Goal: Task Accomplishment & Management: Manage account settings

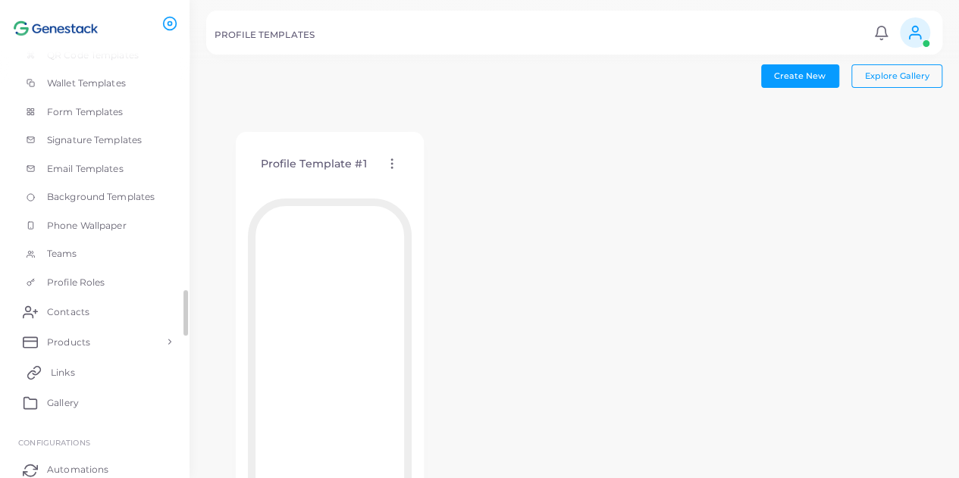
scroll to position [323, 0]
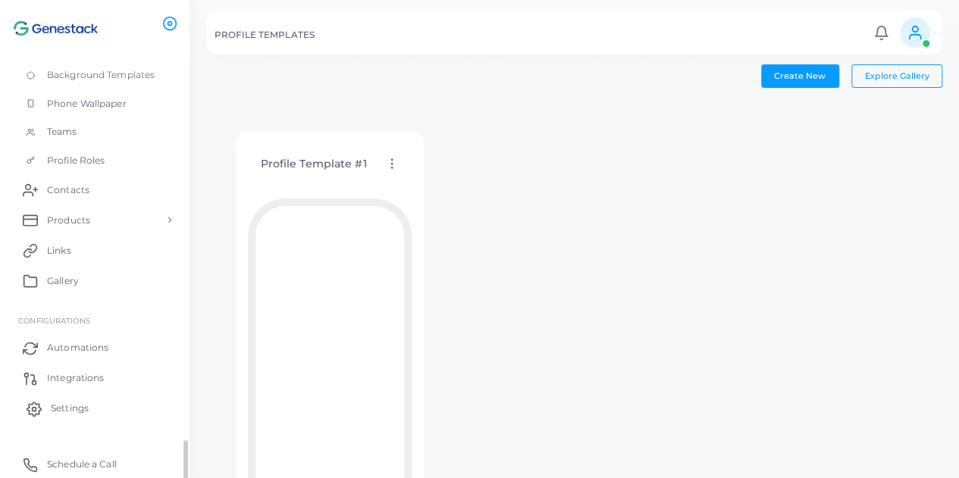
click at [70, 412] on span "Settings" at bounding box center [70, 409] width 38 height 14
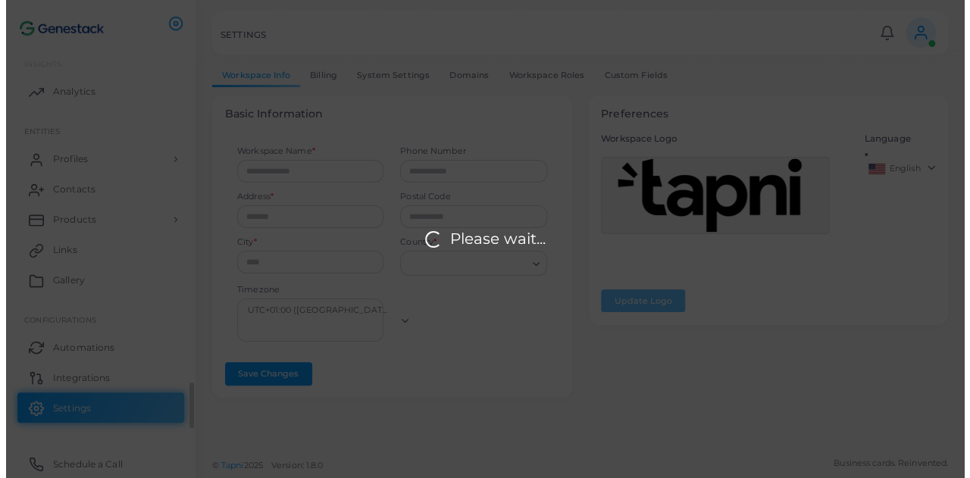
scroll to position [5, 0]
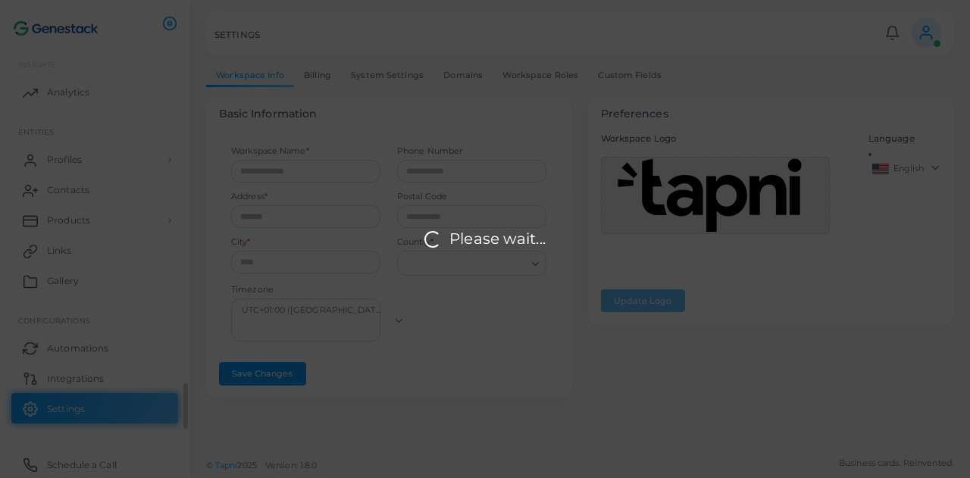
type input "*********"
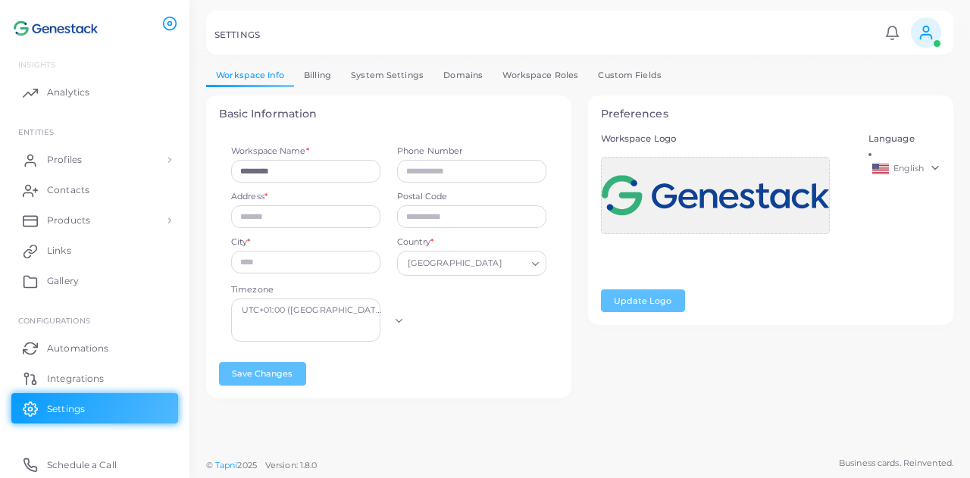
click at [396, 75] on link "System Settings" at bounding box center [387, 75] width 92 height 22
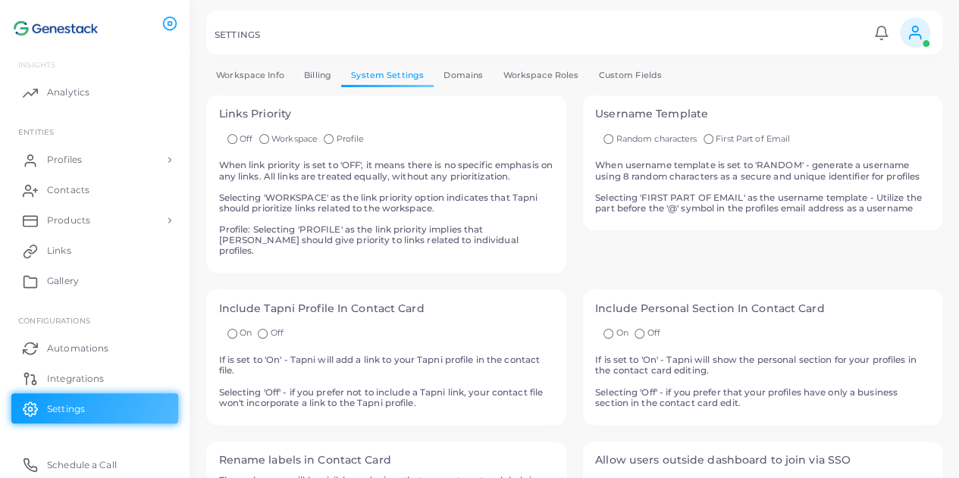
click at [481, 75] on link "Domains" at bounding box center [463, 75] width 59 height 22
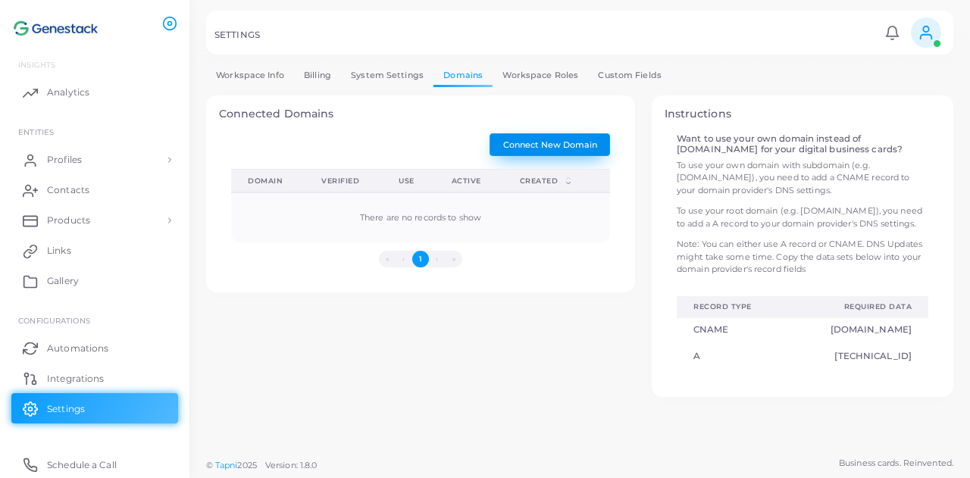
click at [556, 147] on span "Connect New Domain" at bounding box center [550, 144] width 94 height 11
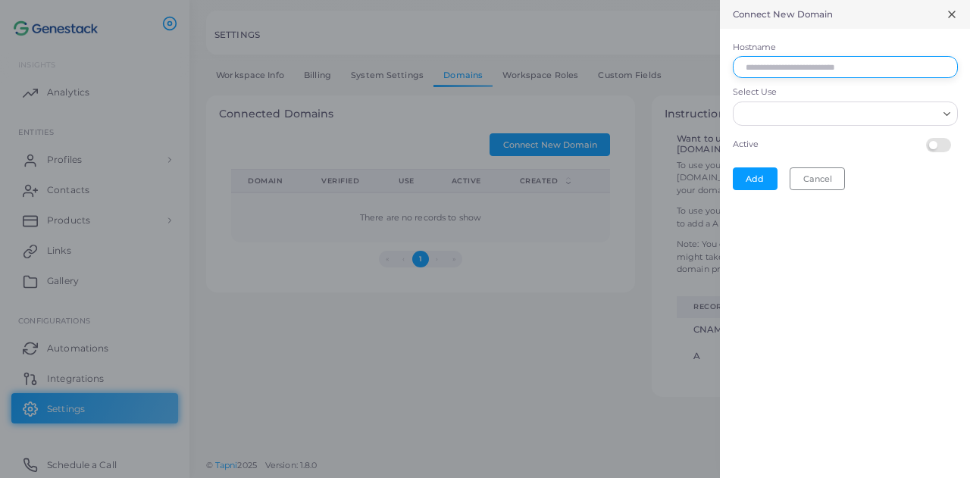
click at [788, 72] on input "Hostname" at bounding box center [845, 67] width 225 height 23
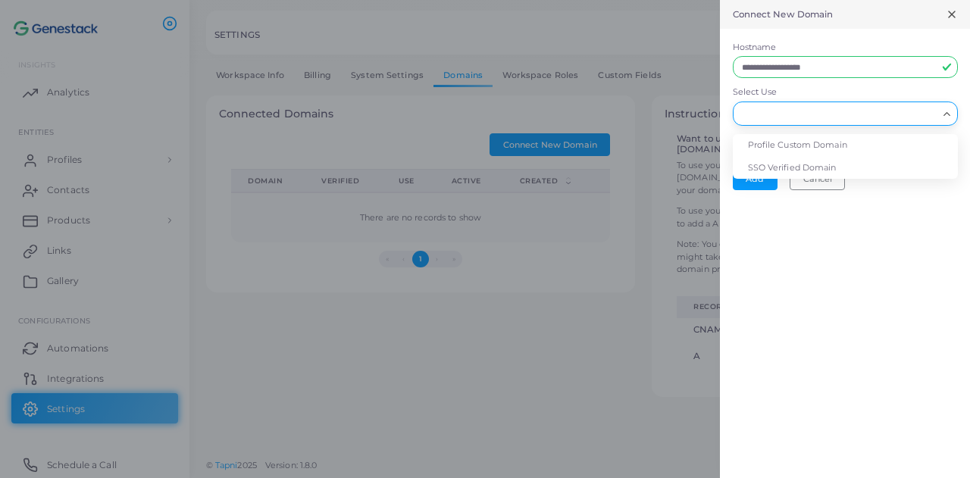
click at [793, 110] on input "Select Use" at bounding box center [839, 113] width 198 height 17
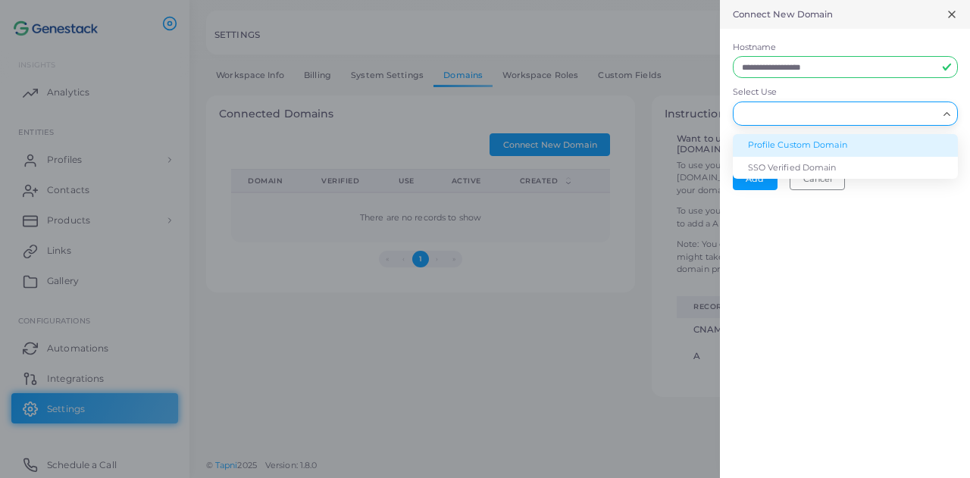
click at [802, 151] on li "Profile Custom Domain" at bounding box center [845, 145] width 225 height 23
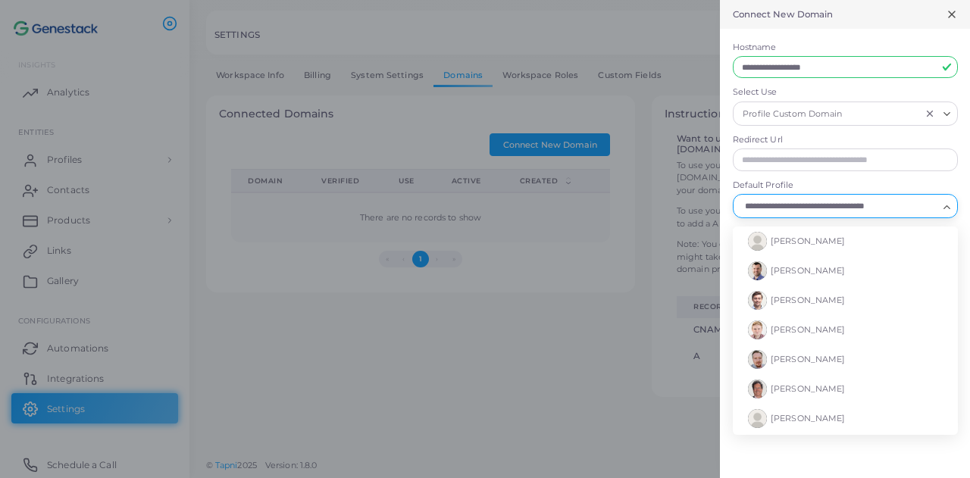
click at [797, 208] on input "Default Profile" at bounding box center [839, 206] width 198 height 17
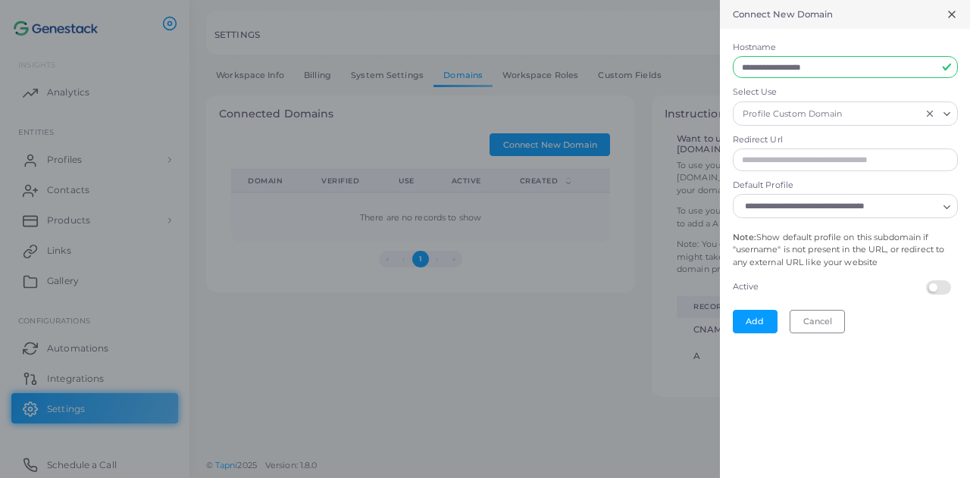
click at [803, 183] on label "Default Profile" at bounding box center [845, 186] width 225 height 12
click at [803, 198] on input "Default Profile" at bounding box center [839, 206] width 198 height 17
click at [805, 177] on form "**********" at bounding box center [845, 187] width 250 height 317
click at [854, 164] on input "Redirect Url" at bounding box center [845, 160] width 225 height 23
click at [867, 68] on input "**********" at bounding box center [845, 67] width 225 height 23
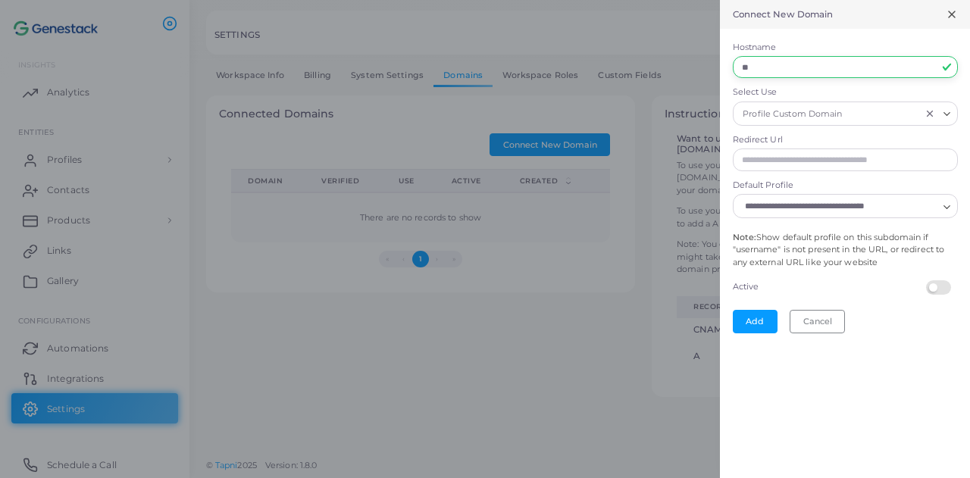
type input "*"
type input "**********"
click at [828, 151] on input "Redirect Url" at bounding box center [845, 160] width 225 height 23
click at [878, 121] on input "Select Use" at bounding box center [883, 113] width 74 height 17
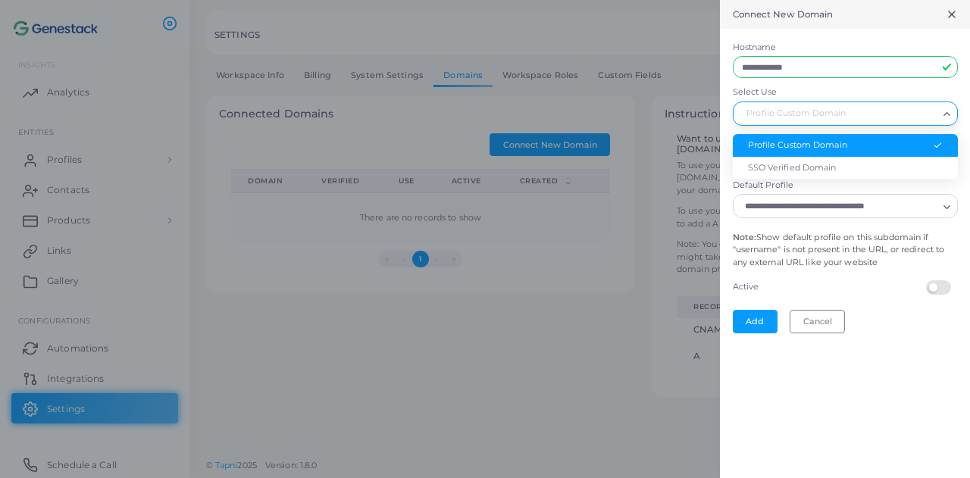
click at [876, 136] on li "Profile Custom Domain" at bounding box center [845, 145] width 225 height 23
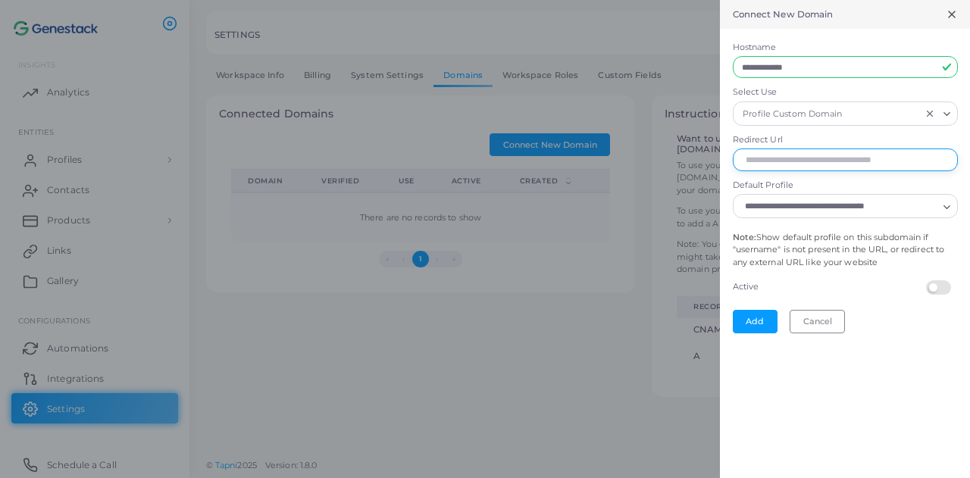
click at [861, 161] on input "Redirect Url" at bounding box center [845, 160] width 225 height 23
type input "**********"
click at [948, 16] on icon at bounding box center [952, 14] width 12 height 12
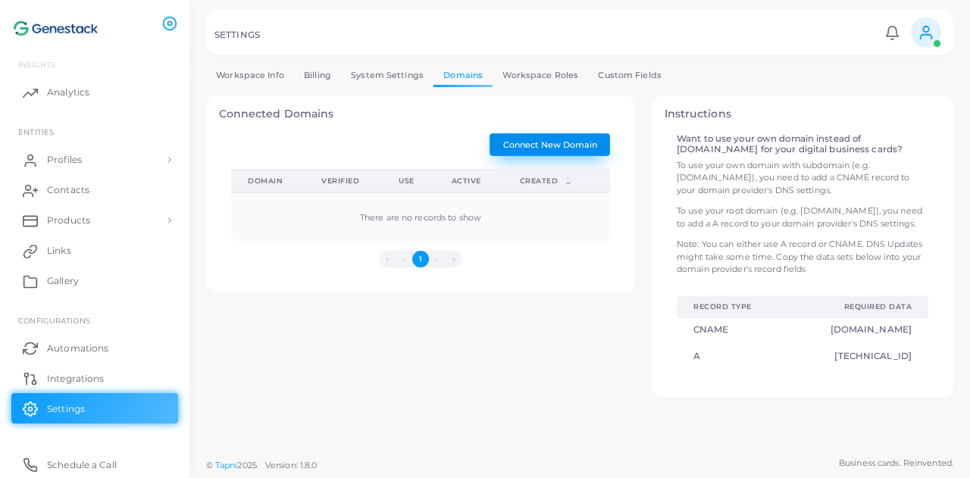
click at [568, 146] on span "Connect New Domain" at bounding box center [550, 144] width 94 height 11
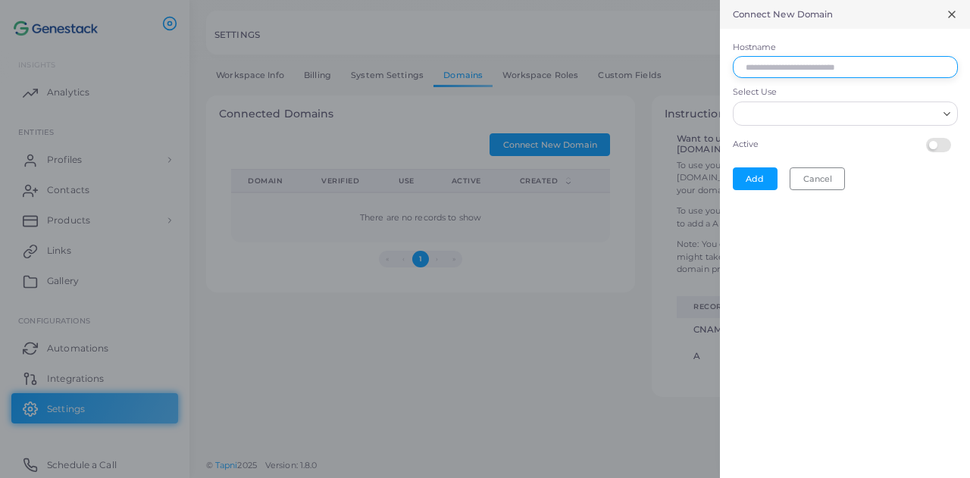
click at [779, 64] on input "Hostname" at bounding box center [845, 67] width 225 height 23
type input "**********"
click at [838, 113] on input "Select Use" at bounding box center [839, 113] width 198 height 17
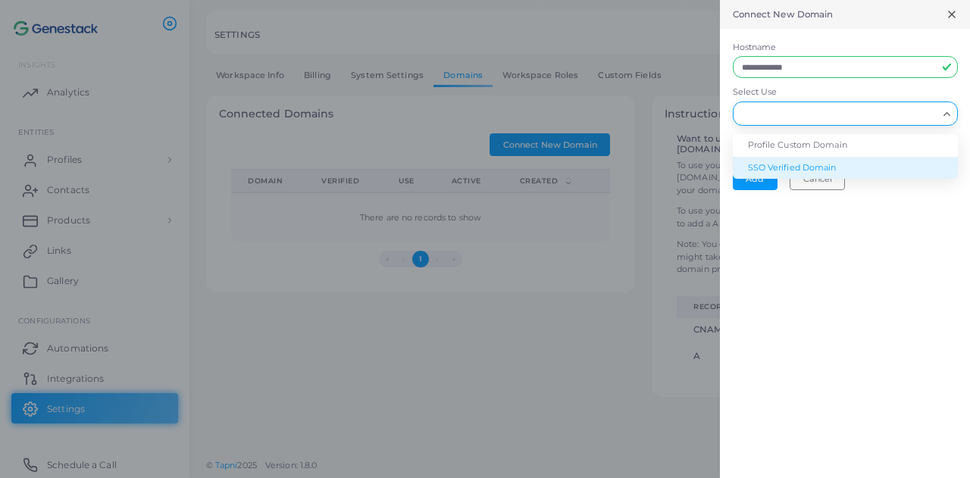
click at [835, 164] on li "SSO Verified Domain" at bounding box center [845, 168] width 225 height 23
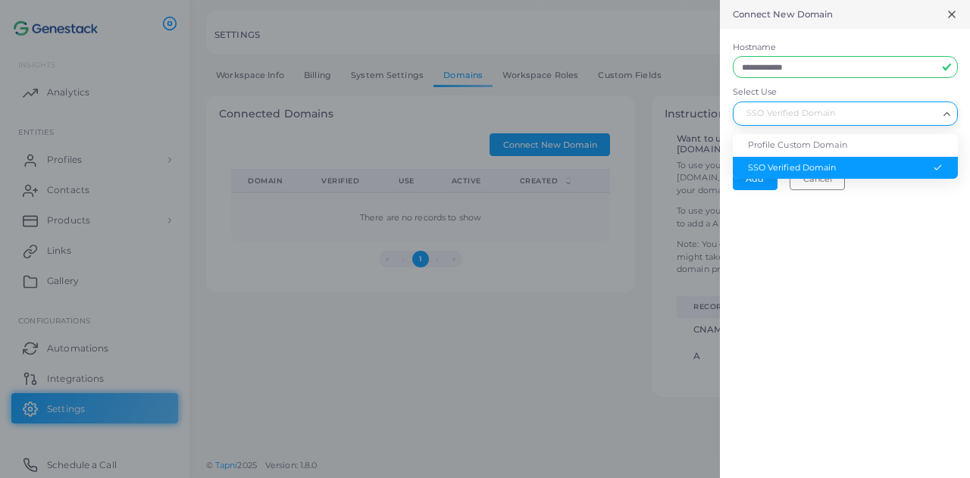
click at [841, 114] on input "Select Use" at bounding box center [839, 113] width 198 height 17
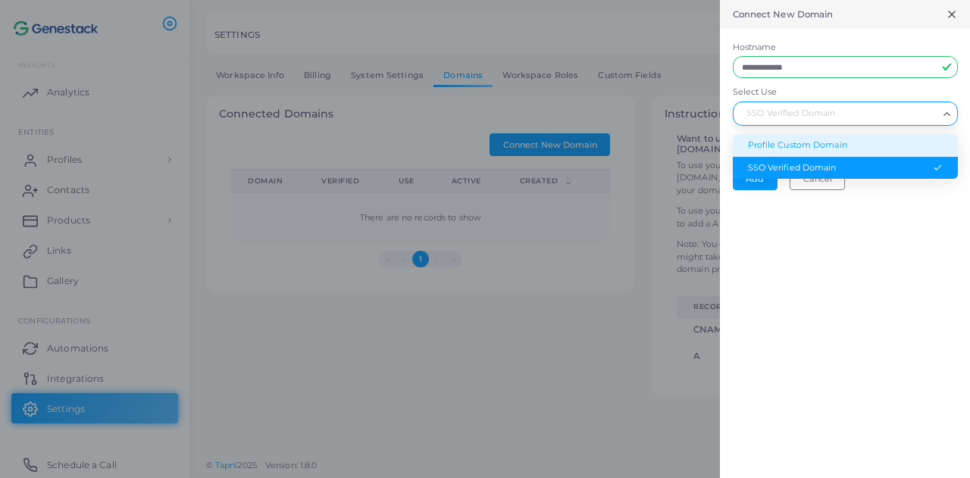
click at [841, 137] on li "Profile Custom Domain" at bounding box center [845, 145] width 225 height 23
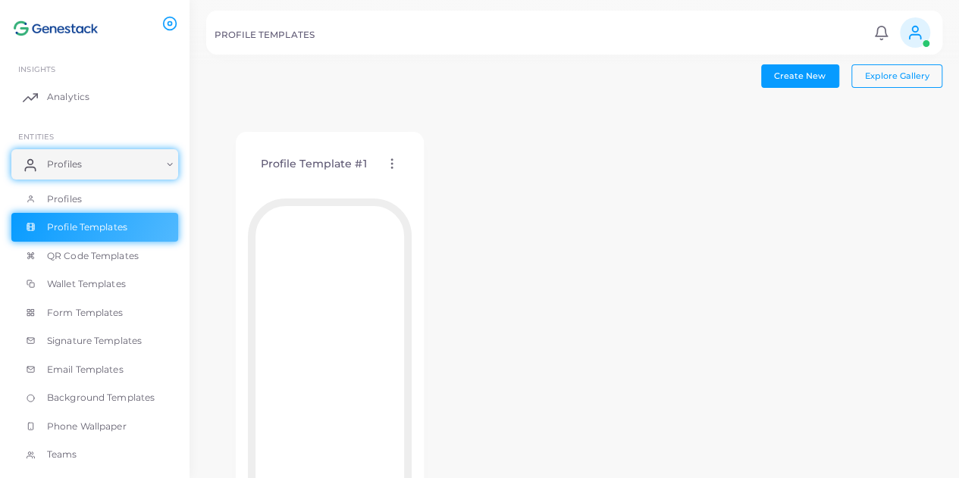
click at [659, 152] on div "Profile Template #1 Edit Template Assign template Duplicate Template Delete Tem…" at bounding box center [574, 344] width 736 height 483
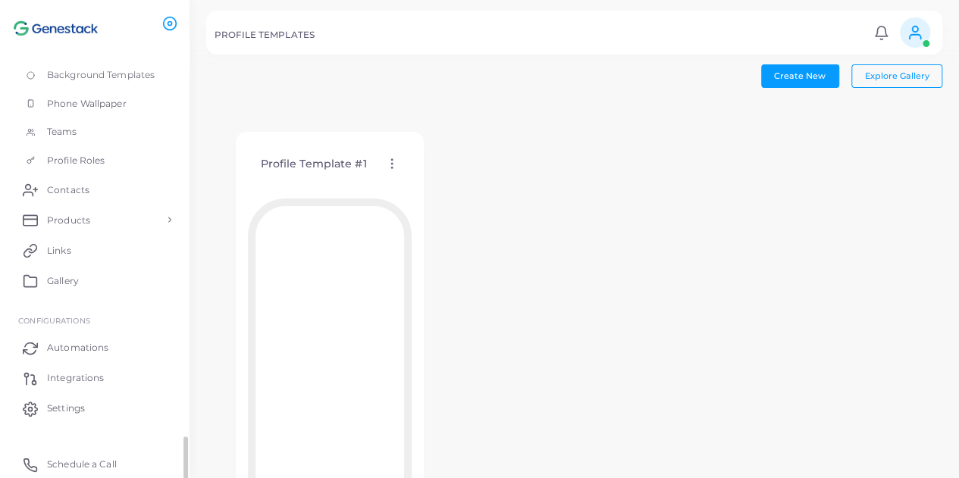
scroll to position [321, 0]
click at [123, 402] on link "Settings" at bounding box center [94, 410] width 167 height 30
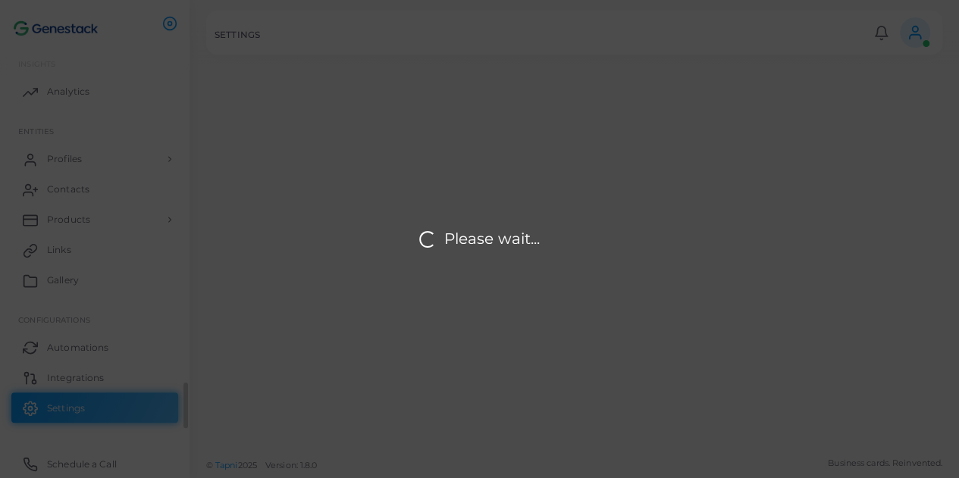
scroll to position [5, 0]
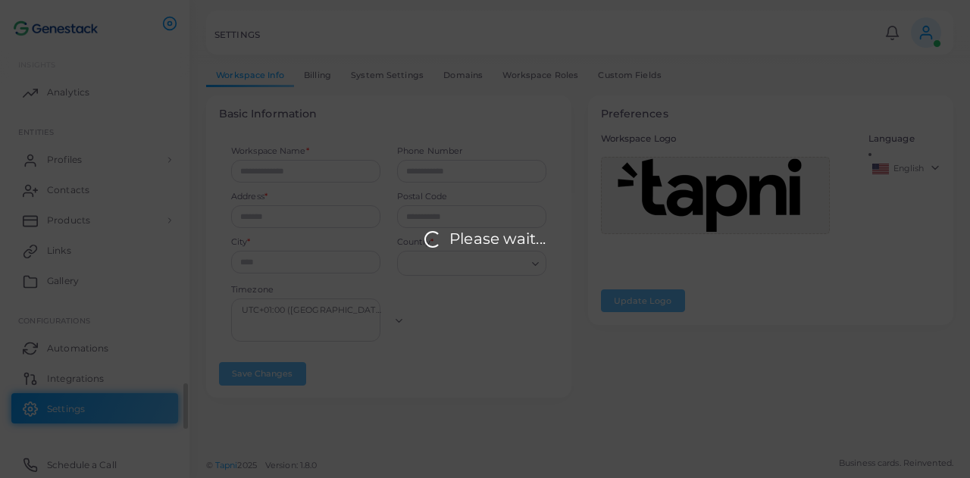
type input "*********"
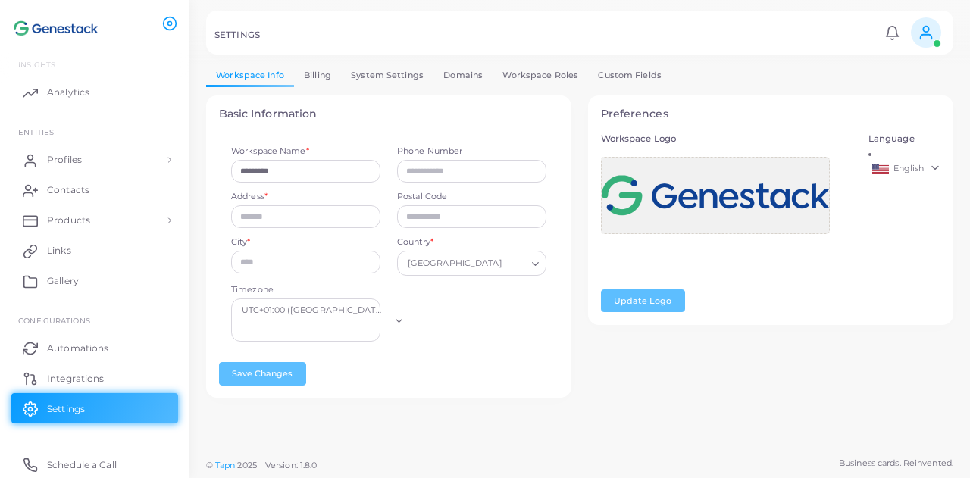
click at [385, 78] on link "System Settings" at bounding box center [387, 75] width 92 height 22
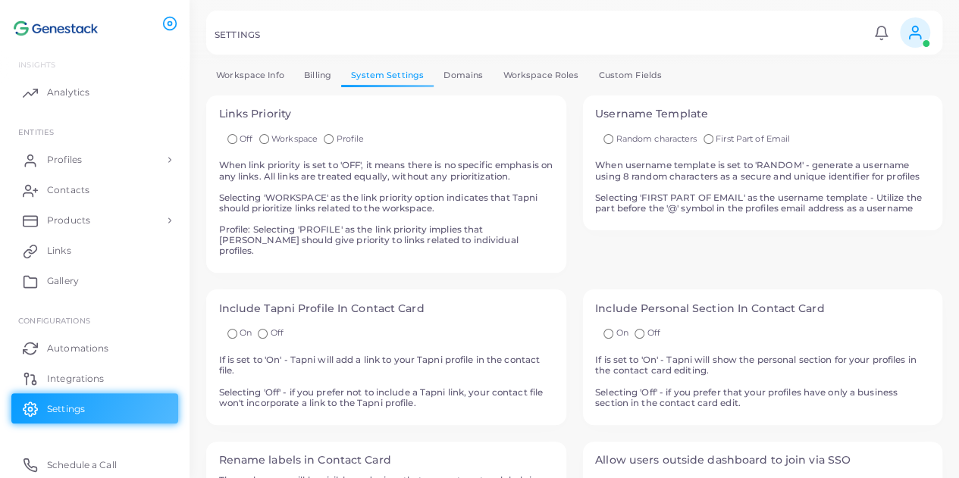
click at [459, 84] on link "Domains" at bounding box center [463, 75] width 59 height 22
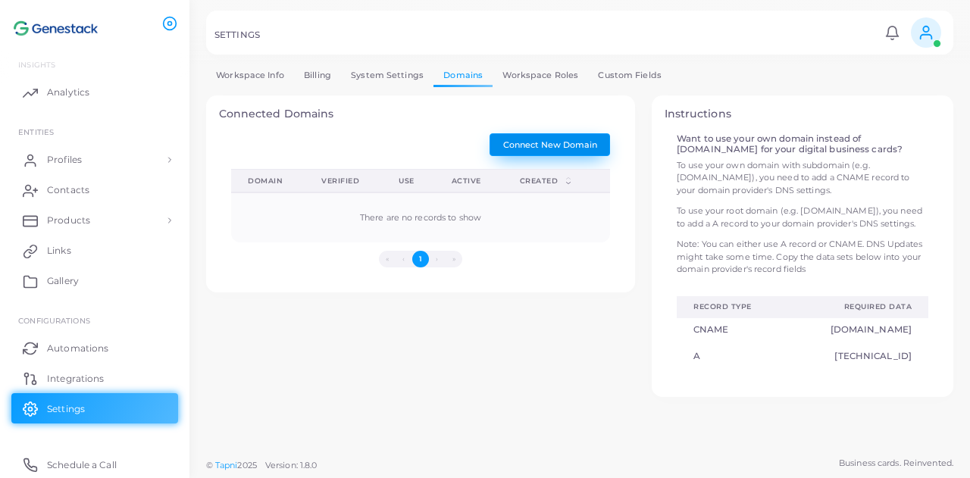
click at [543, 149] on button "Connect New Domain" at bounding box center [550, 144] width 121 height 23
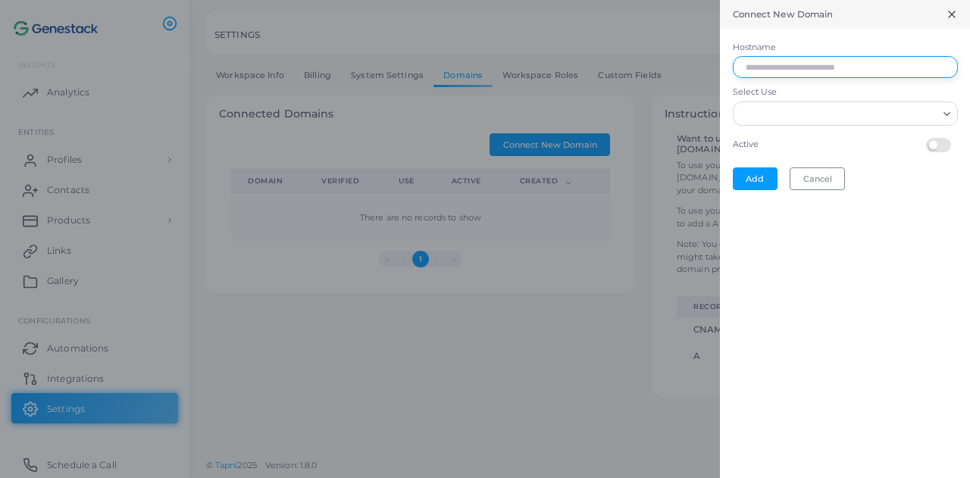
click at [757, 74] on input "Hostname" at bounding box center [845, 67] width 225 height 23
type input "**********"
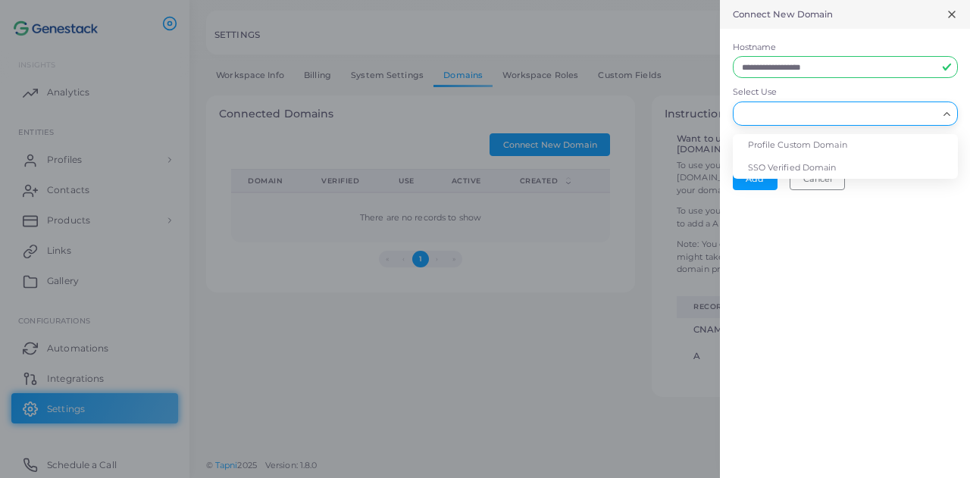
click at [759, 118] on input "Select Use" at bounding box center [839, 113] width 198 height 17
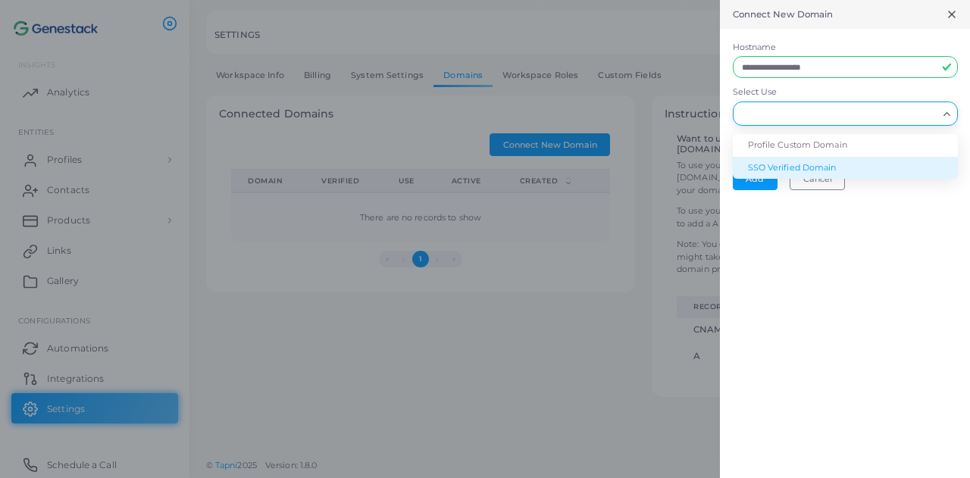
click at [769, 169] on li "SSO Verified Domain" at bounding box center [845, 168] width 225 height 23
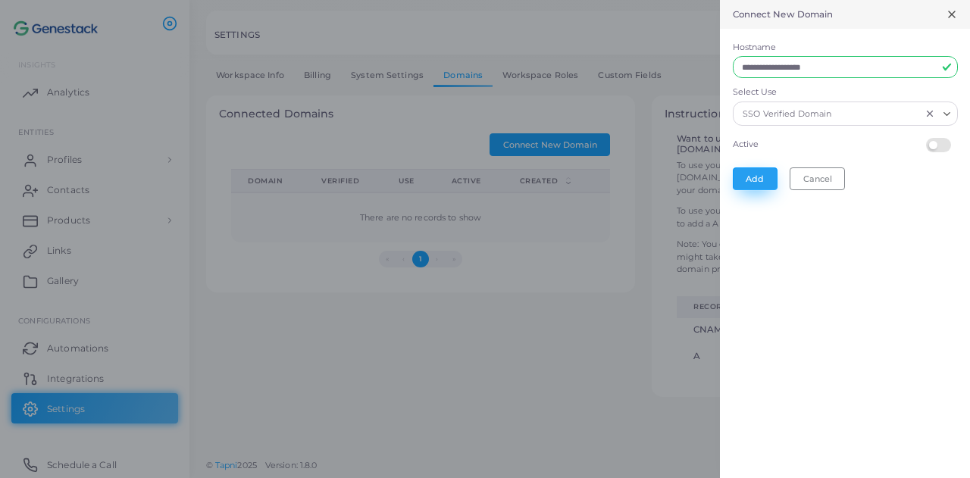
click at [761, 175] on button "Add" at bounding box center [755, 179] width 45 height 23
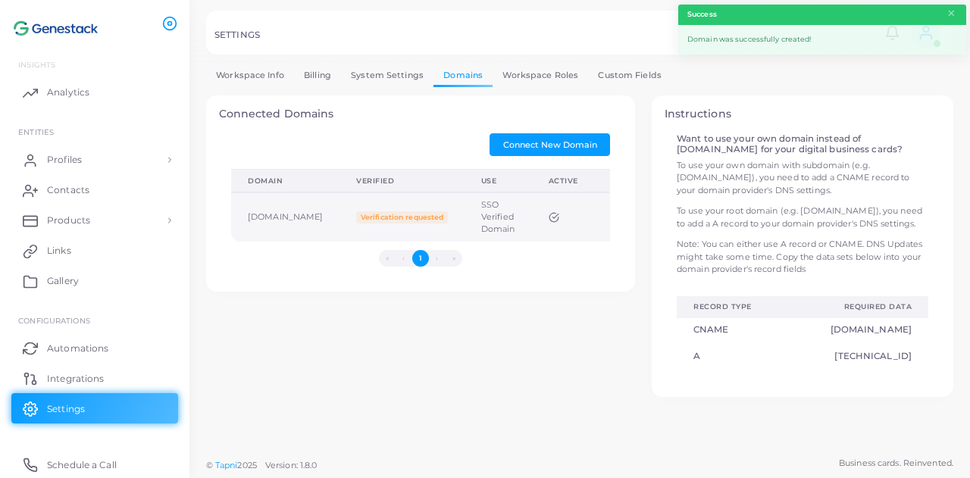
click at [441, 214] on span "Verification requested" at bounding box center [401, 217] width 91 height 12
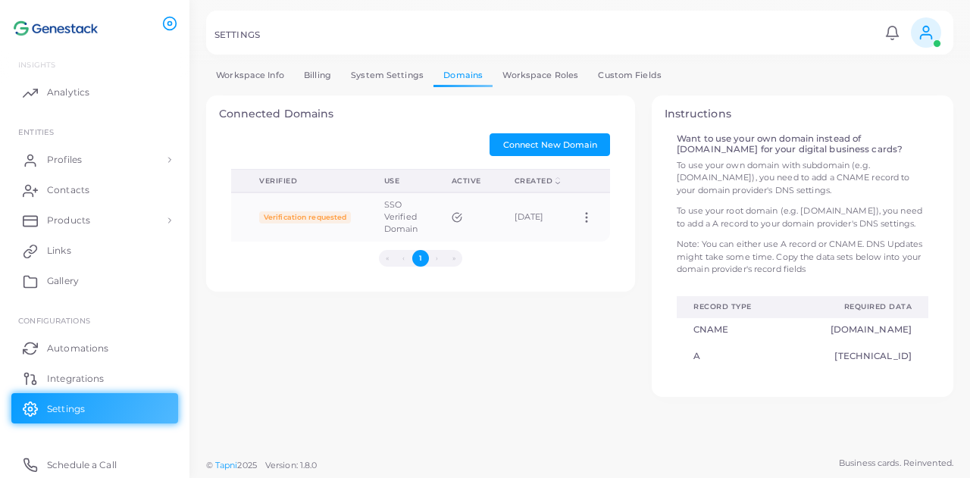
scroll to position [0, 177]
drag, startPoint x: 565, startPoint y: 253, endPoint x: 262, endPoint y: 268, distance: 303.6
click at [262, 267] on div "Domain (Click to clear sorting) Verified (Click to clear sorting) Use (Click to…" at bounding box center [421, 218] width 396 height 98
click at [262, 267] on ul "« ‹ 1 › »" at bounding box center [420, 258] width 379 height 17
click at [590, 216] on icon at bounding box center [587, 218] width 14 height 14
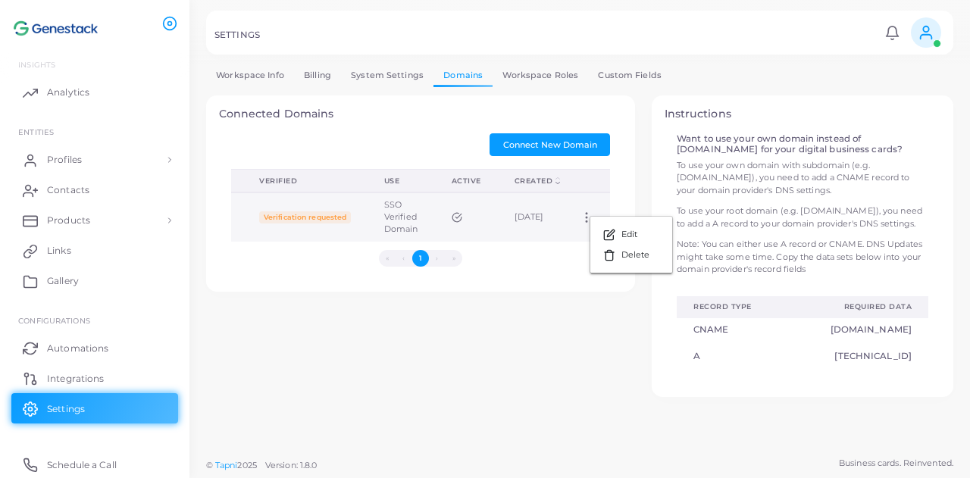
click at [513, 219] on td "[DATE]" at bounding box center [531, 217] width 66 height 49
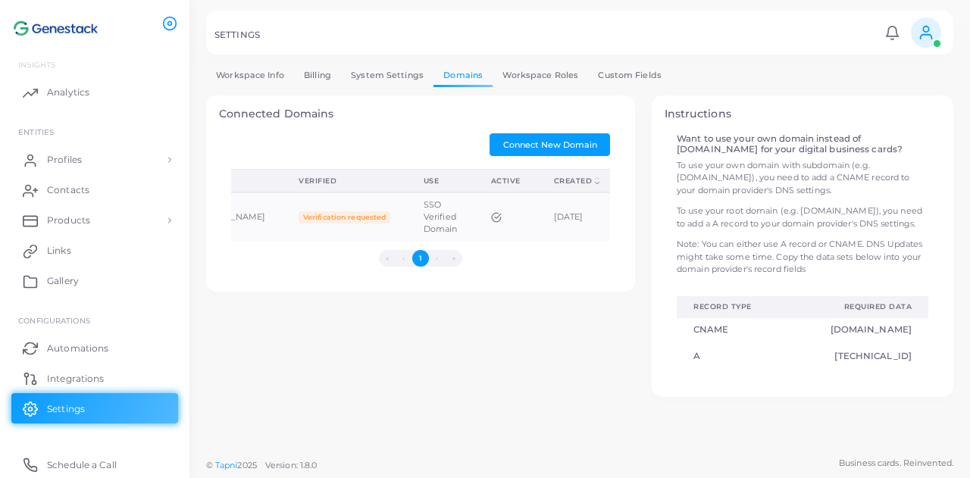
scroll to position [0, 0]
click at [403, 206] on td "Verification requested" at bounding box center [402, 217] width 124 height 49
click at [287, 218] on td "[DOMAIN_NAME]" at bounding box center [285, 217] width 108 height 49
click at [385, 211] on span "Verification requested" at bounding box center [401, 217] width 91 height 12
click at [712, 334] on h5 "CNAME" at bounding box center [733, 329] width 78 height 11
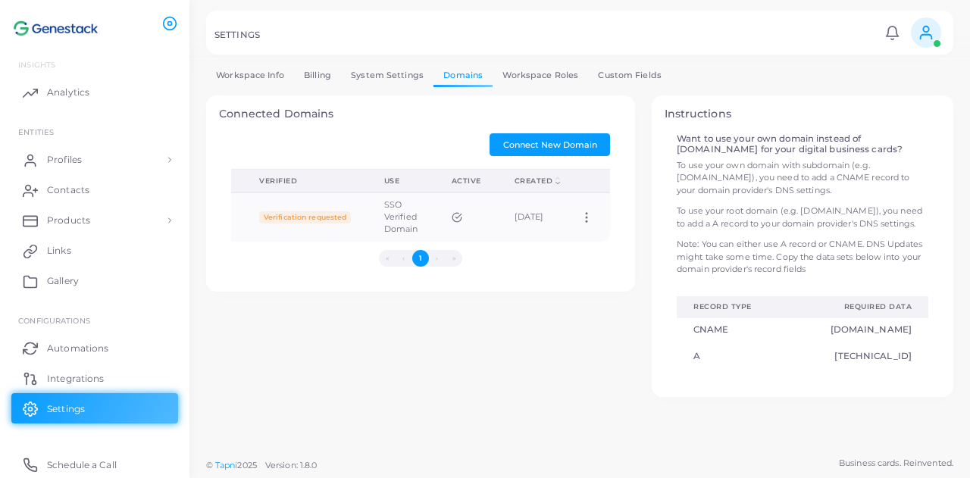
scroll to position [0, 177]
click at [585, 215] on icon at bounding box center [587, 218] width 14 height 14
click at [606, 227] on icon at bounding box center [605, 233] width 12 height 12
type input "**********"
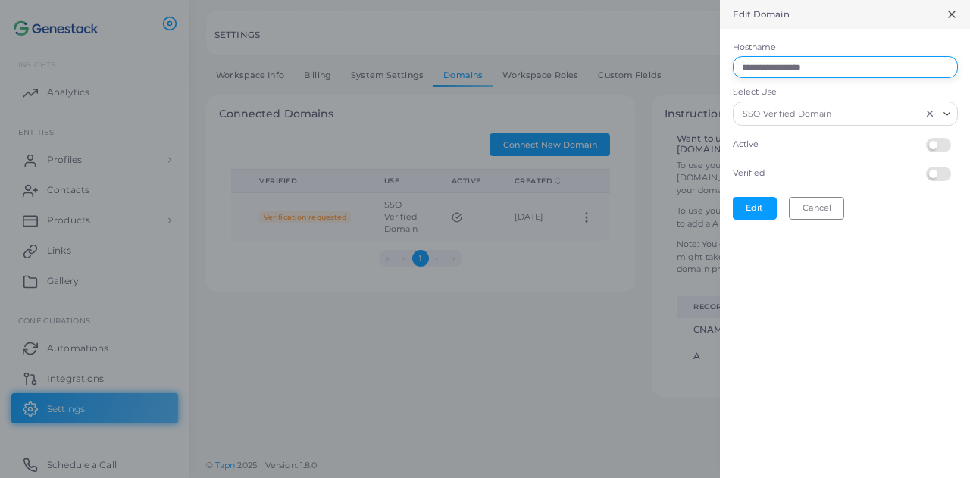
drag, startPoint x: 837, startPoint y: 65, endPoint x: 685, endPoint y: 72, distance: 151.8
click at [685, 0] on div "**********" at bounding box center [485, 0] width 970 height 0
paste input "text"
type input "**********"
click at [750, 207] on button "Edit" at bounding box center [755, 208] width 44 height 23
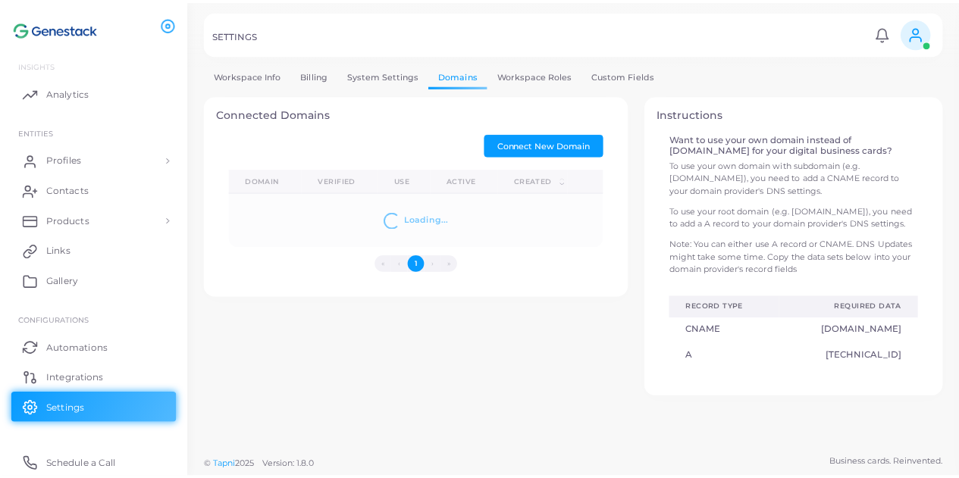
scroll to position [0, 0]
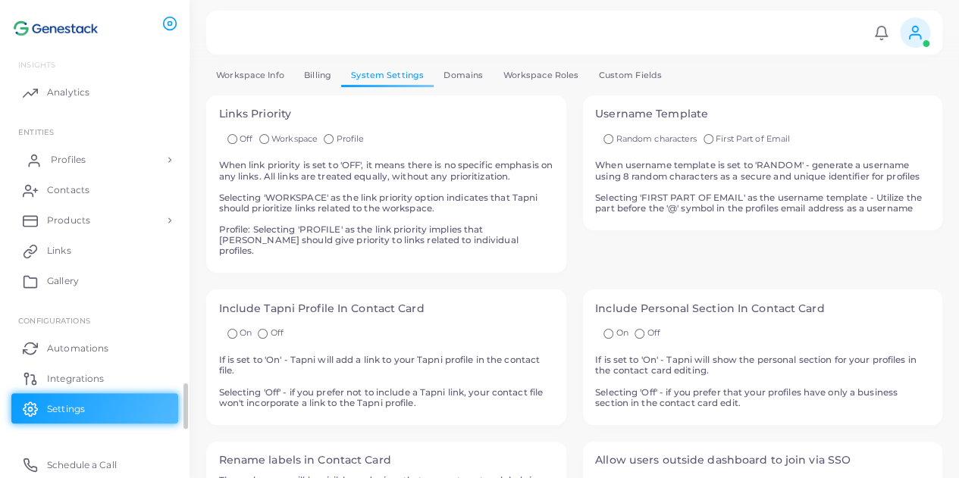
click at [59, 158] on span "Profiles" at bounding box center [68, 160] width 35 height 14
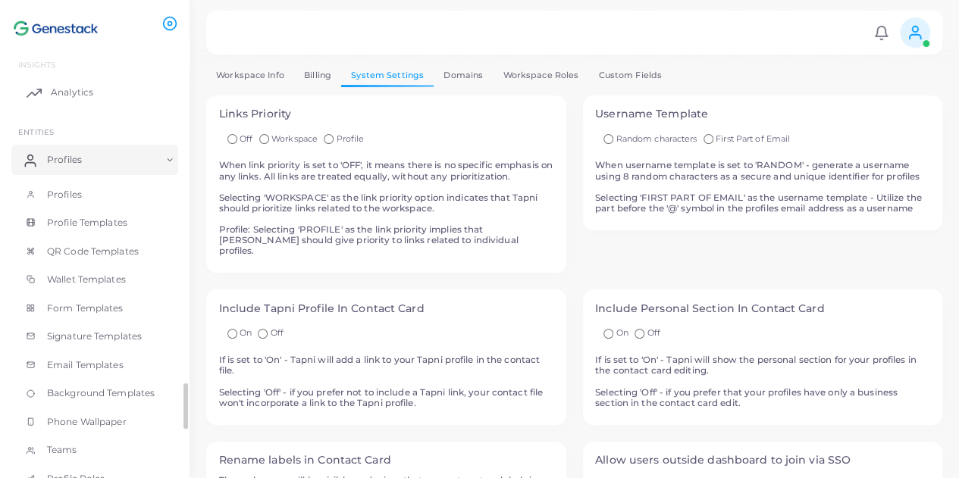
click at [86, 91] on span "Analytics" at bounding box center [72, 93] width 42 height 14
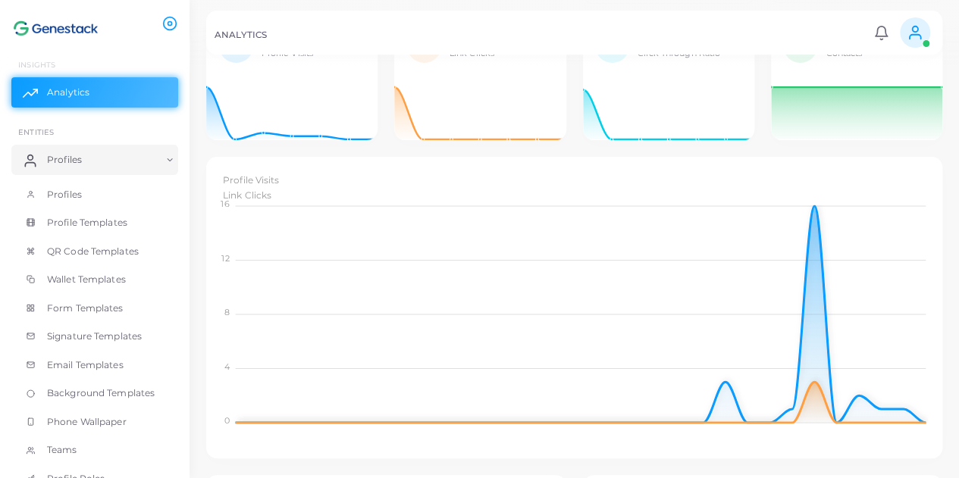
scroll to position [87, 0]
click at [815, 201] on foreignobject "Profile Visits Link Clicks" at bounding box center [574, 300] width 711 height 265
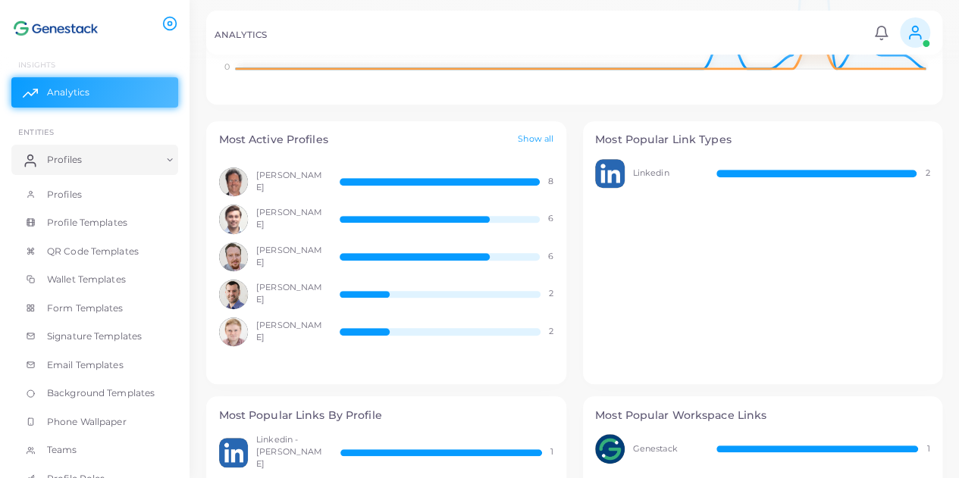
scroll to position [426, 0]
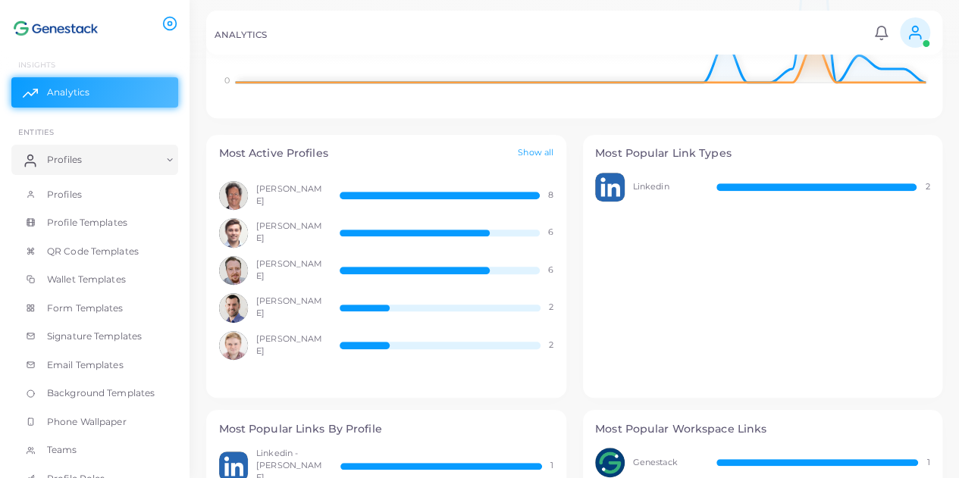
click at [545, 146] on div "Most Active Profiles Show all" at bounding box center [386, 154] width 360 height 38
click at [543, 152] on link "Show all" at bounding box center [536, 153] width 36 height 13
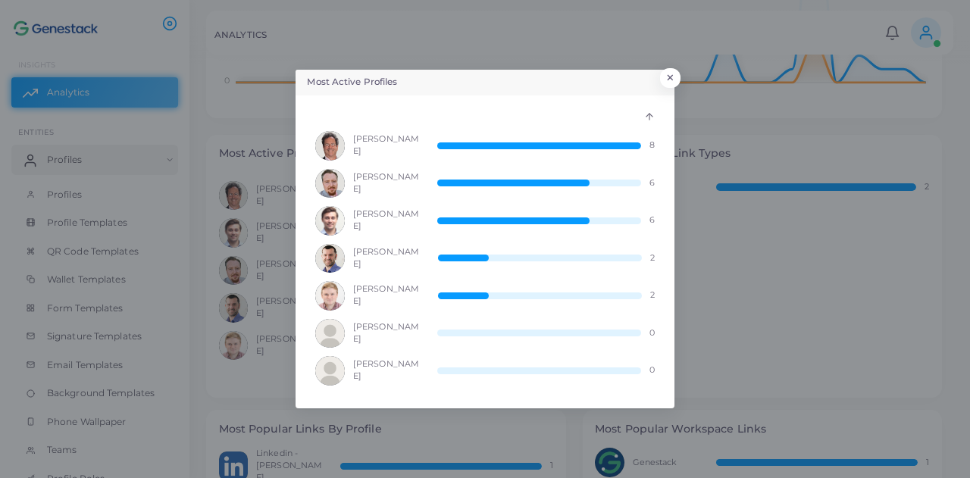
scroll to position [12, 12]
click at [337, 145] on img at bounding box center [330, 146] width 30 height 30
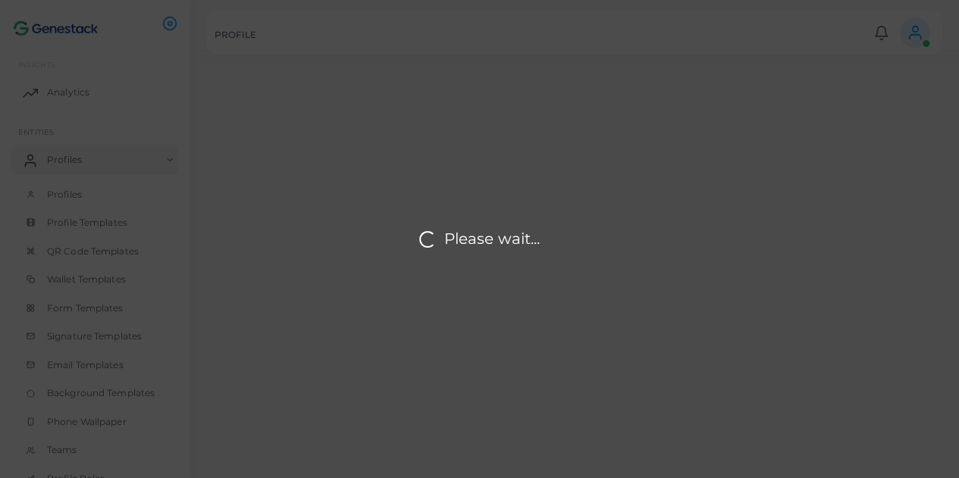
type input "**********"
type textarea "**********"
type input "**********"
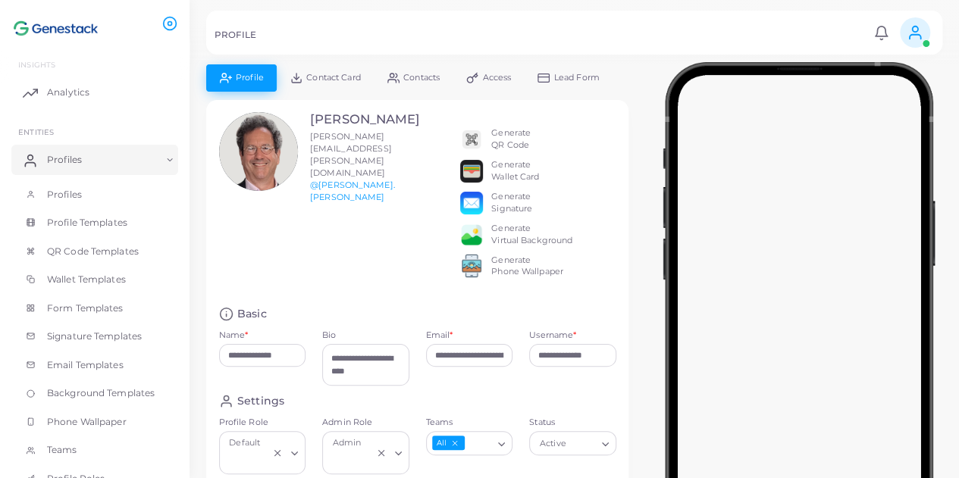
click at [571, 77] on span "Lead Form" at bounding box center [576, 78] width 45 height 8
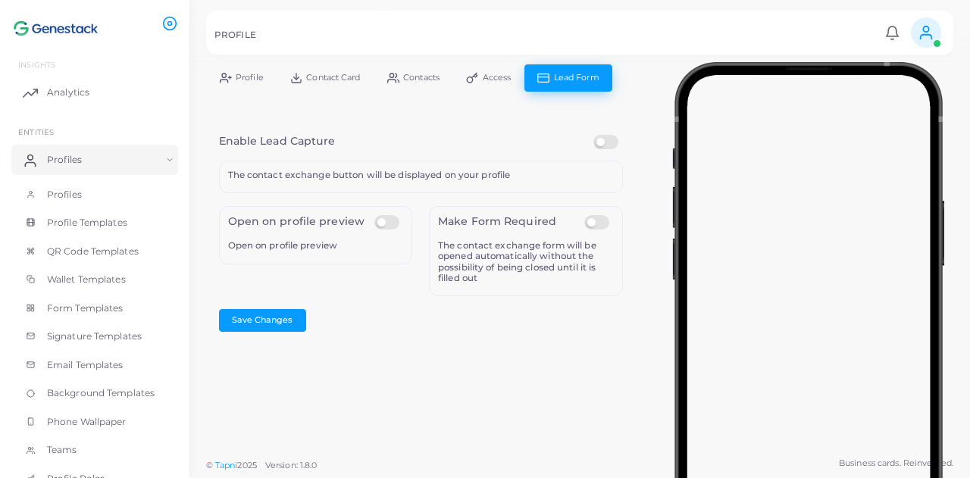
click at [594, 215] on label at bounding box center [599, 215] width 30 height 0
click at [387, 215] on label at bounding box center [389, 215] width 30 height 0
click at [596, 231] on div "Make Form Required The contact exchange form will be opened automatically witho…" at bounding box center [526, 251] width 194 height 90
click at [599, 215] on label at bounding box center [599, 215] width 30 height 0
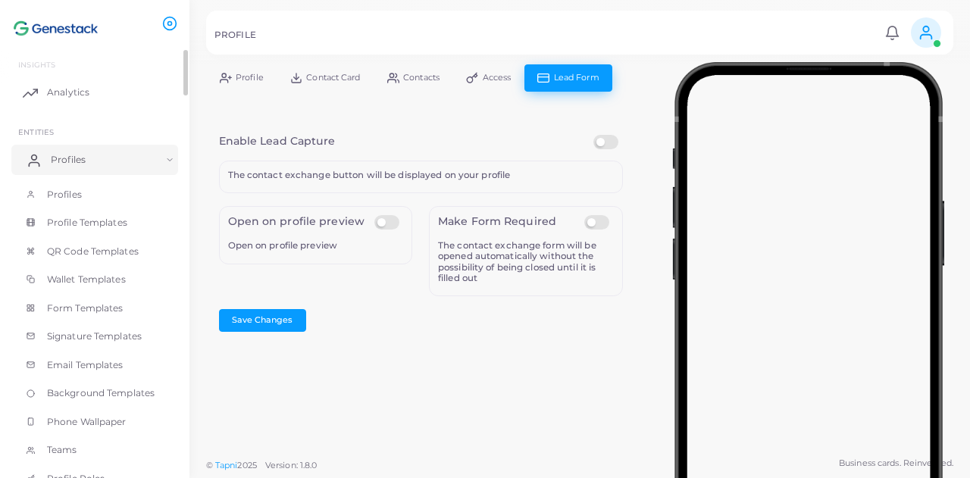
click at [80, 155] on span "Profiles" at bounding box center [68, 160] width 35 height 14
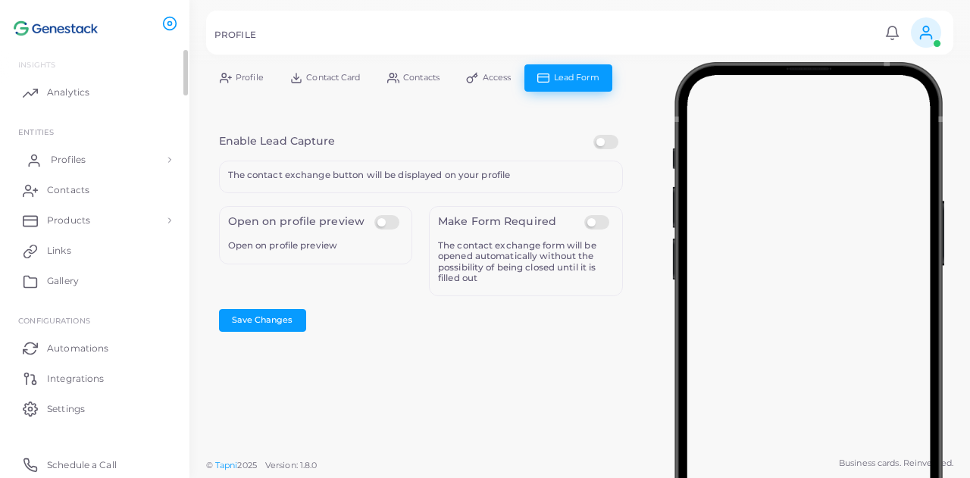
click at [98, 156] on link "Profiles" at bounding box center [94, 160] width 167 height 30
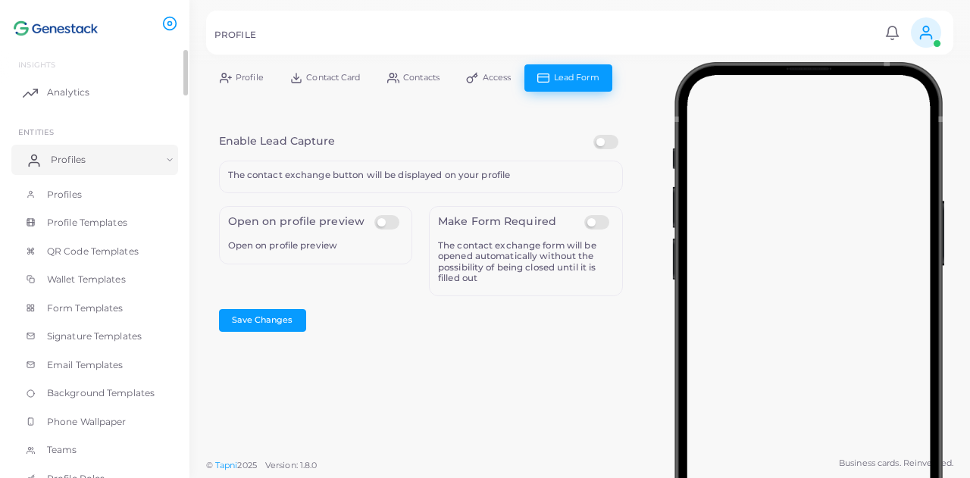
click at [115, 163] on link "Profiles" at bounding box center [94, 160] width 167 height 30
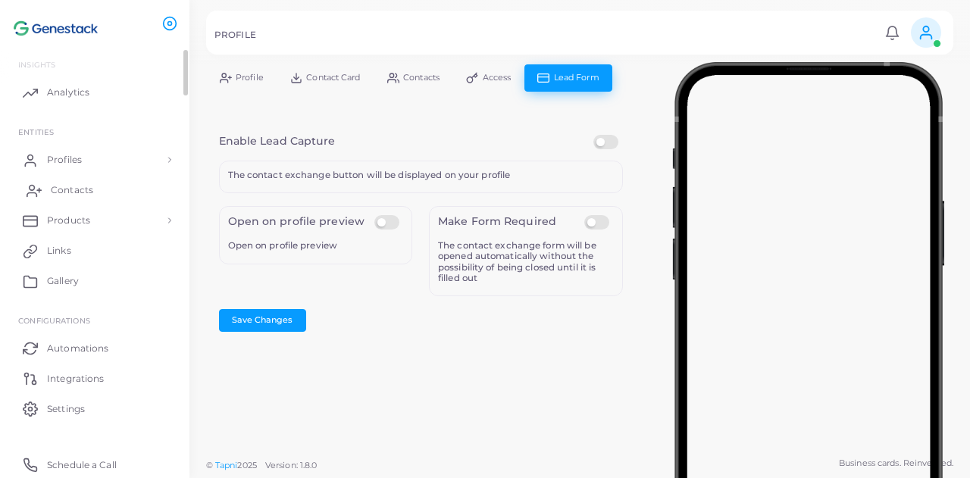
click at [115, 175] on link "Contacts" at bounding box center [94, 190] width 167 height 30
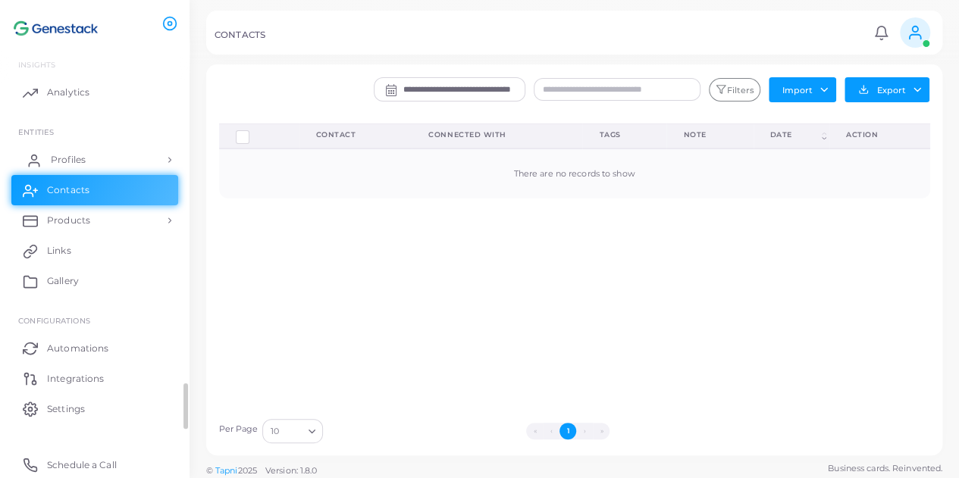
click at [121, 162] on link "Profiles" at bounding box center [94, 160] width 167 height 30
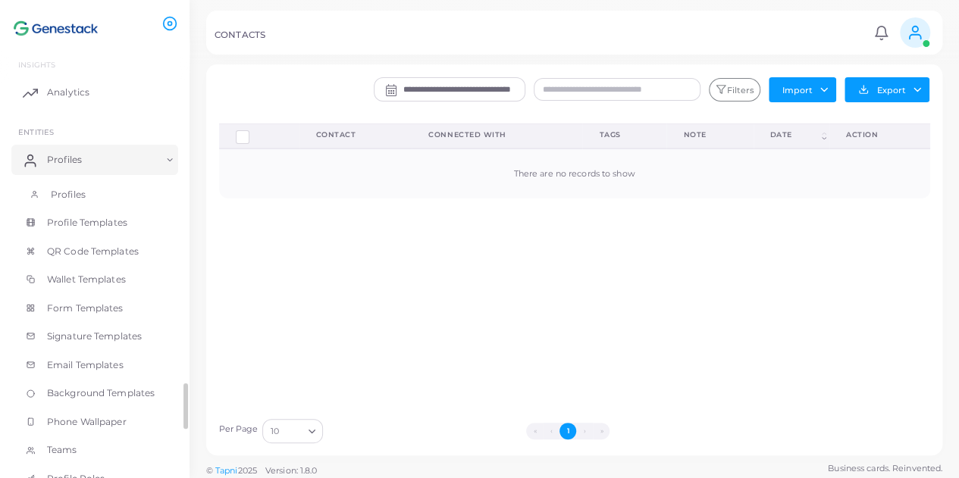
click at [120, 194] on link "Profiles" at bounding box center [94, 194] width 167 height 29
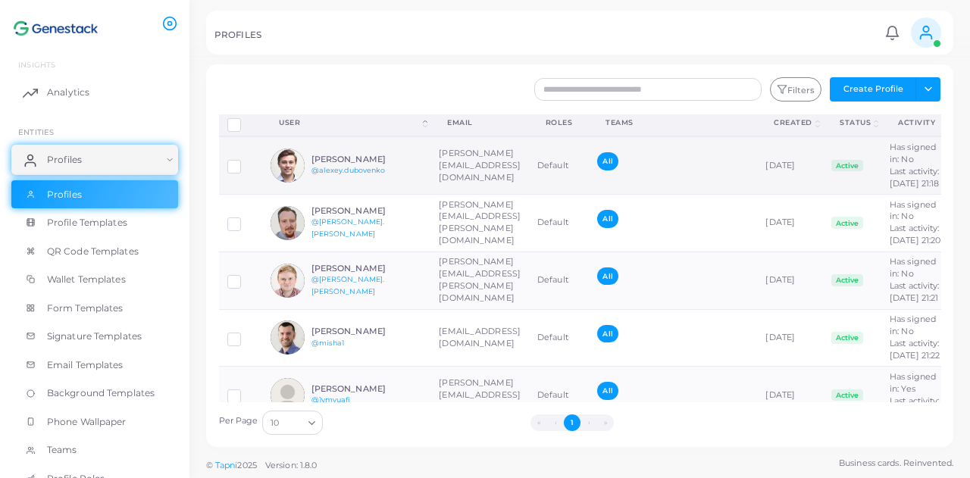
scroll to position [2, 0]
click at [120, 215] on link "Profile Templates" at bounding box center [94, 222] width 167 height 29
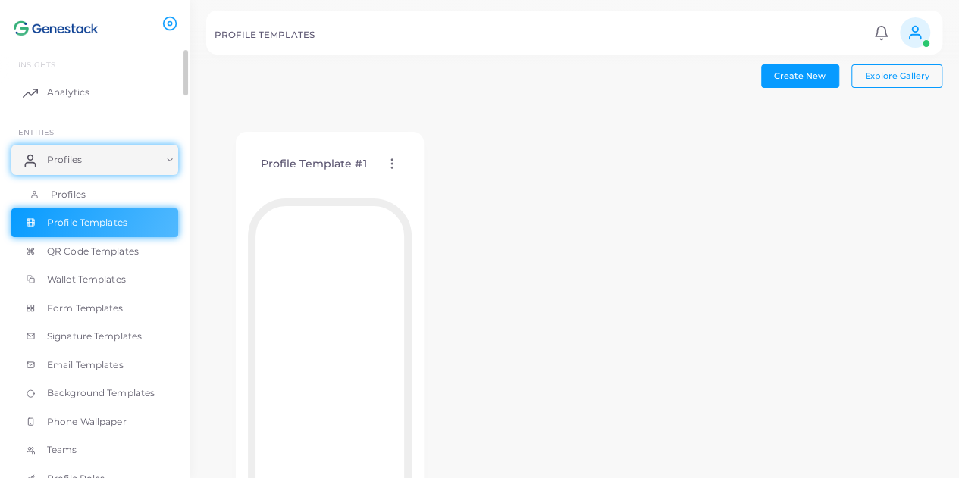
click at [85, 183] on link "Profiles" at bounding box center [94, 194] width 167 height 29
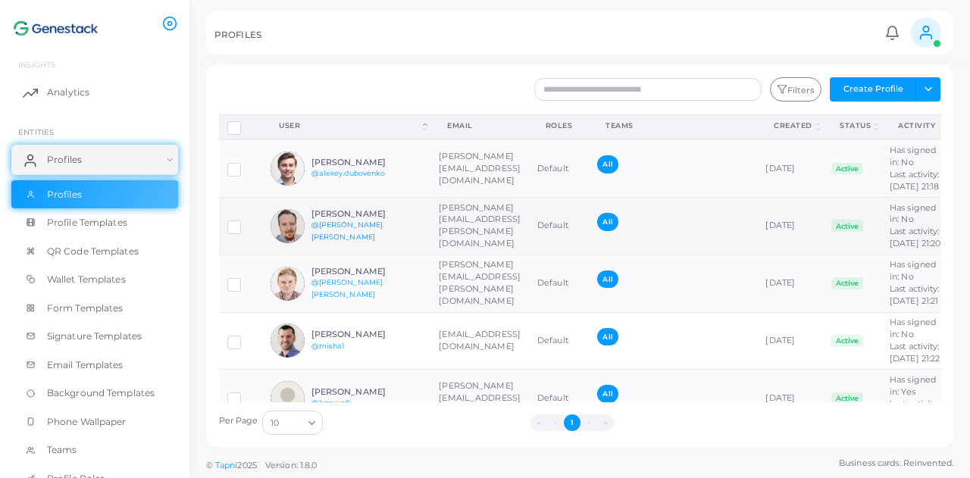
click at [334, 241] on link "@[PERSON_NAME].[PERSON_NAME]" at bounding box center [349, 231] width 74 height 20
click at [85, 436] on link "Teams" at bounding box center [94, 450] width 167 height 29
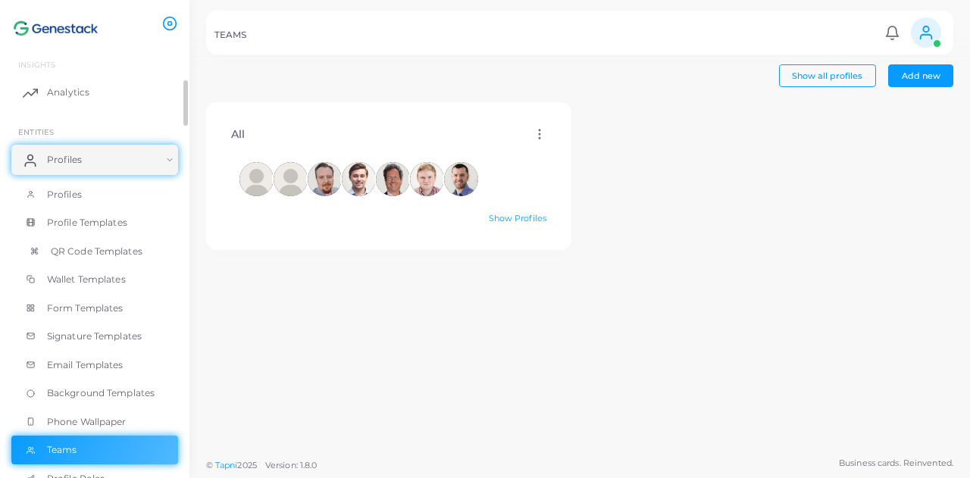
scroll to position [323, 0]
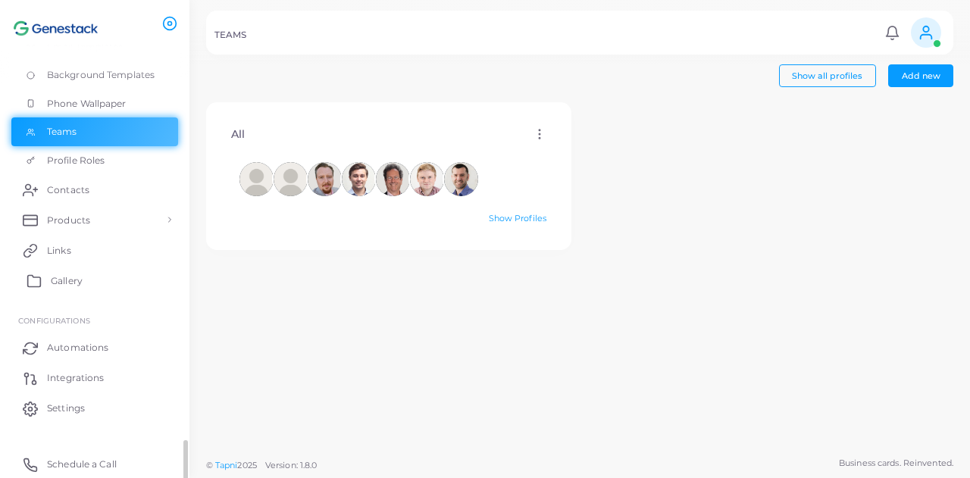
click at [111, 287] on link "Gallery" at bounding box center [94, 280] width 167 height 30
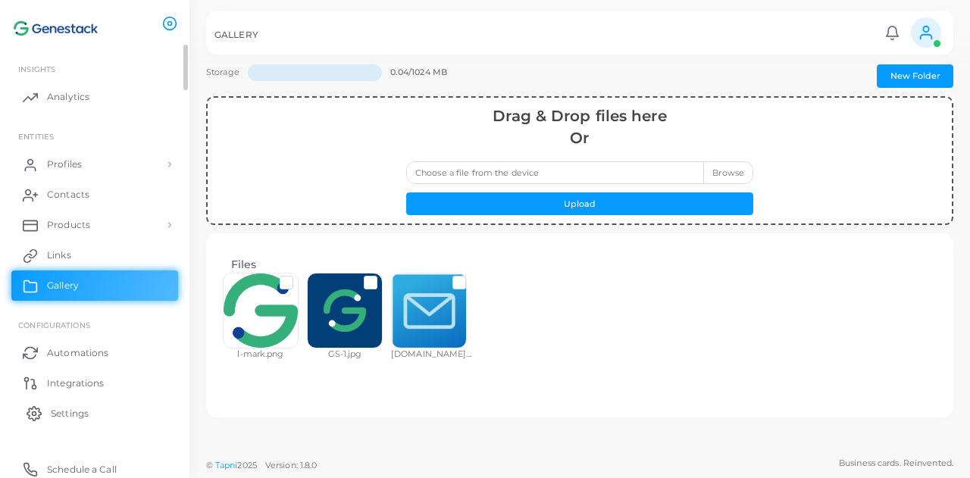
scroll to position [5, 0]
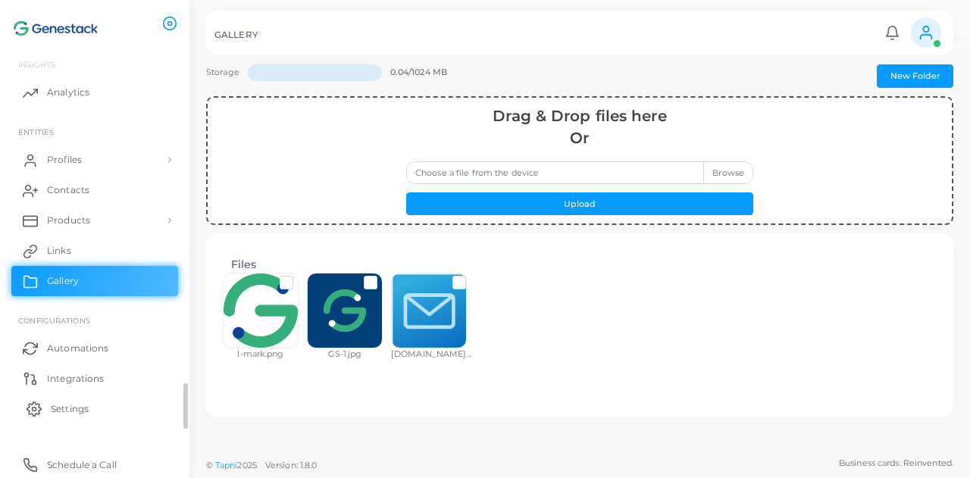
click at [88, 411] on span "Settings" at bounding box center [70, 410] width 38 height 14
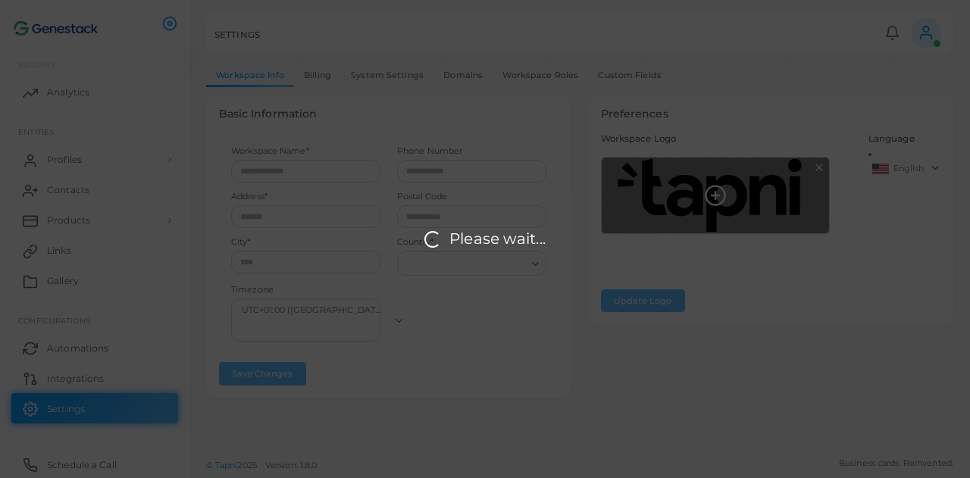
type input "*********"
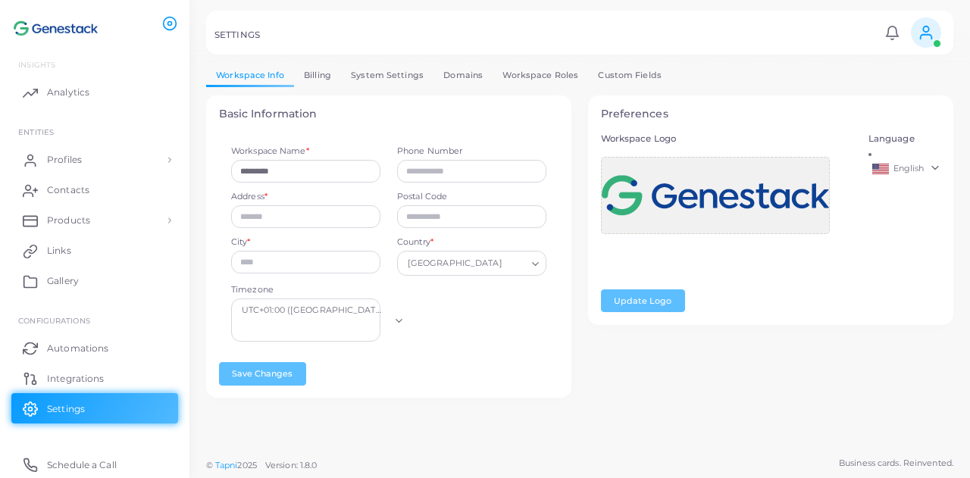
click at [409, 80] on link "System Settings" at bounding box center [387, 75] width 92 height 22
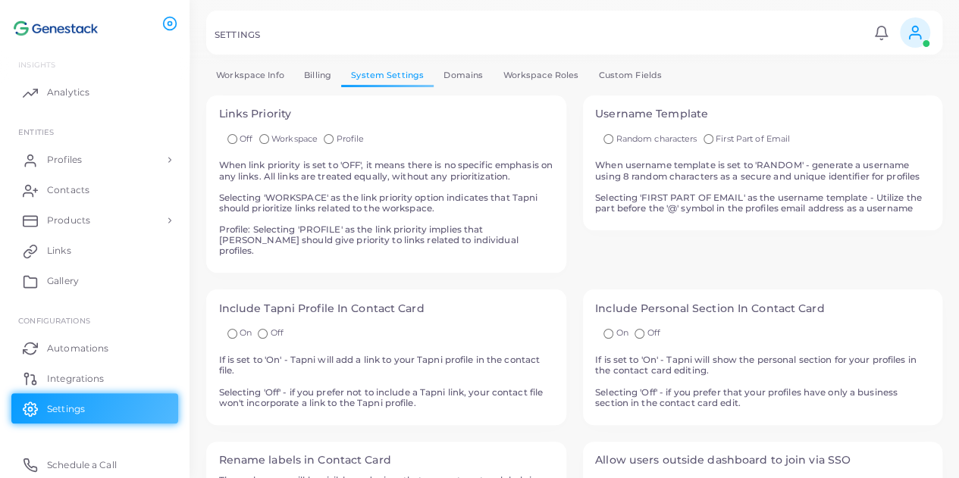
click at [440, 74] on link "Domains" at bounding box center [463, 75] width 59 height 22
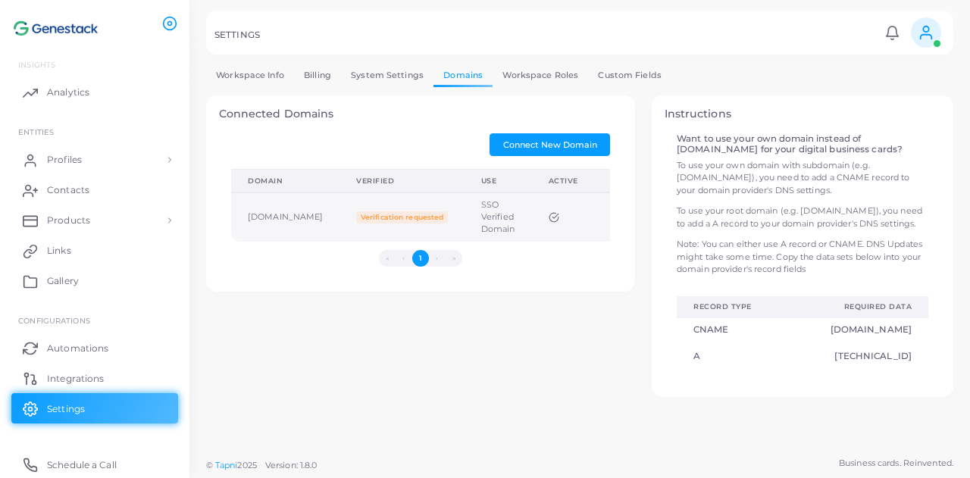
click at [425, 215] on span "Verification requested" at bounding box center [401, 217] width 91 height 12
drag, startPoint x: 399, startPoint y: 212, endPoint x: 453, endPoint y: 213, distance: 53.8
click at [447, 213] on span "Verification requested" at bounding box center [401, 217] width 91 height 12
click at [425, 229] on td "Verification requested" at bounding box center [402, 217] width 124 height 49
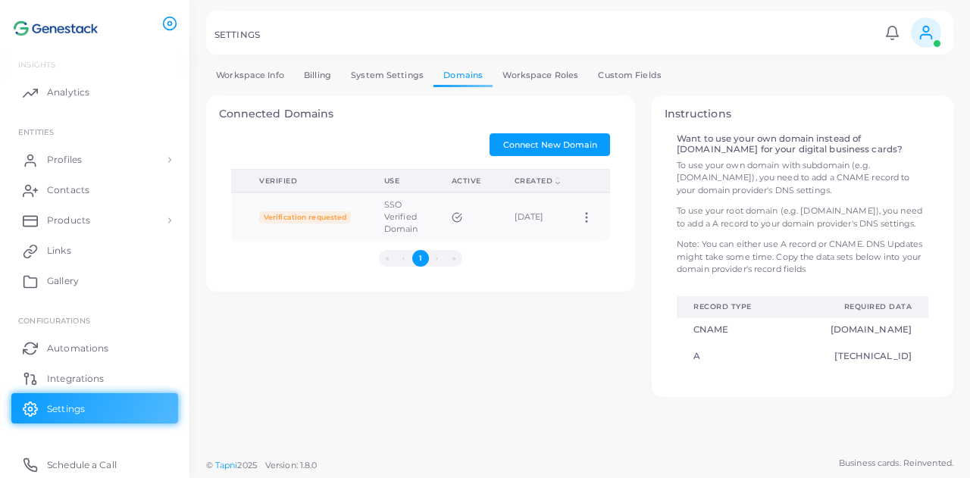
scroll to position [0, 177]
drag, startPoint x: 706, startPoint y: 189, endPoint x: 867, endPoint y: 211, distance: 162.3
click at [867, 211] on div "Want to use your own domain instead of [DOMAIN_NAME] for your digital business …" at bounding box center [803, 252] width 268 height 239
click at [866, 218] on p "To use your root domain (e.g. [DOMAIN_NAME]), you need to add a A record to you…" at bounding box center [803, 217] width 252 height 25
